Goal: Information Seeking & Learning: Learn about a topic

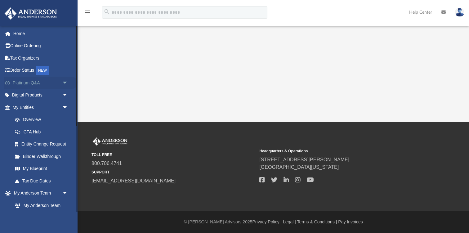
click at [33, 82] on link "Platinum Q&A arrow_drop_down" at bounding box center [40, 83] width 73 height 12
click at [64, 82] on span "arrow_drop_down" at bounding box center [68, 83] width 12 height 13
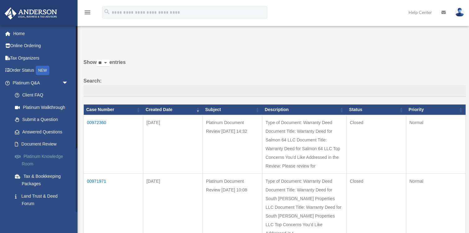
click at [29, 161] on link "Platinum Knowledge Room" at bounding box center [43, 160] width 69 height 20
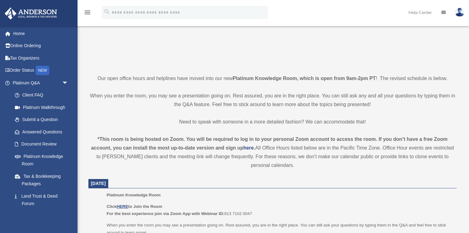
scroll to position [86, 0]
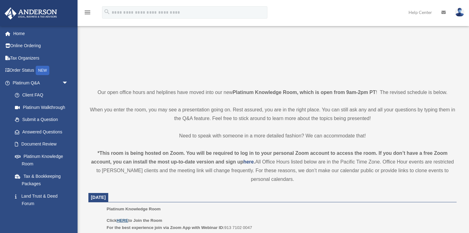
click at [124, 221] on u "HERE" at bounding box center [122, 220] width 11 height 5
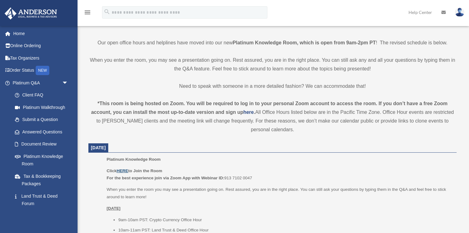
scroll to position [140, 0]
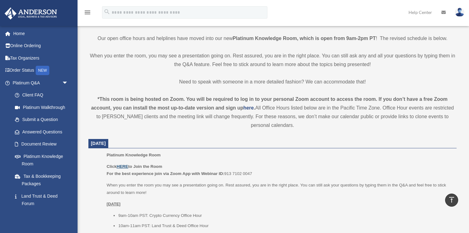
click at [122, 165] on u "HERE" at bounding box center [122, 166] width 11 height 5
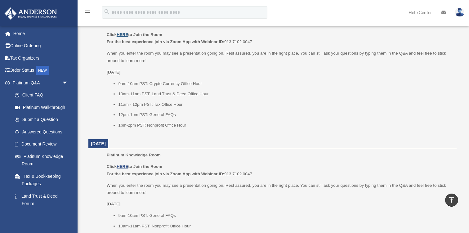
scroll to position [271, 0]
